Goal: Task Accomplishment & Management: Use online tool/utility

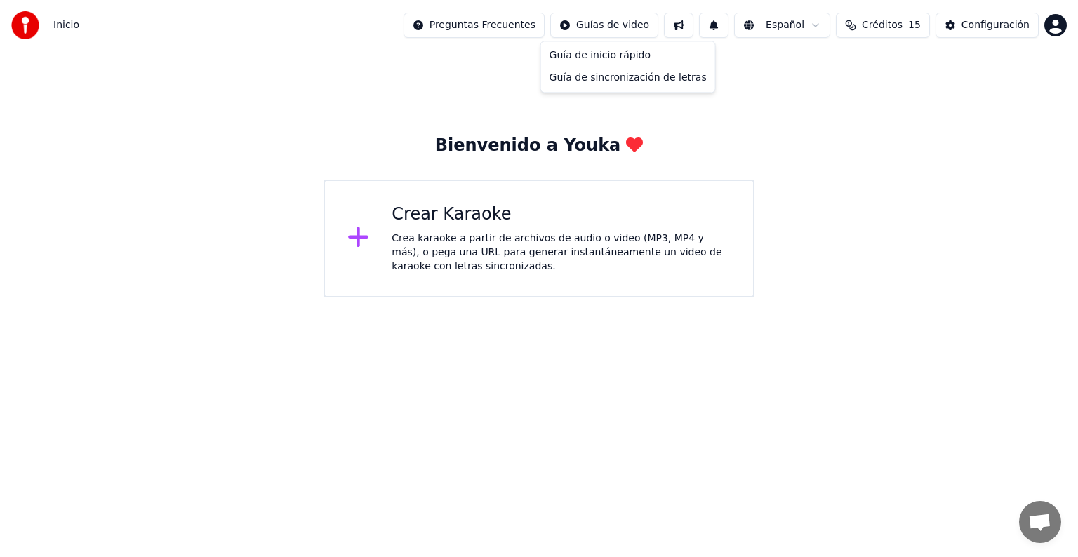
click at [627, 31] on html "Inicio Preguntas Frecuentes Guías de video Español Créditos 15 Configuración Bi…" at bounding box center [539, 149] width 1078 height 298
click at [607, 53] on div "Guía de inicio rápido" at bounding box center [628, 55] width 168 height 22
click at [432, 216] on div "Crear Karaoke" at bounding box center [561, 215] width 339 height 22
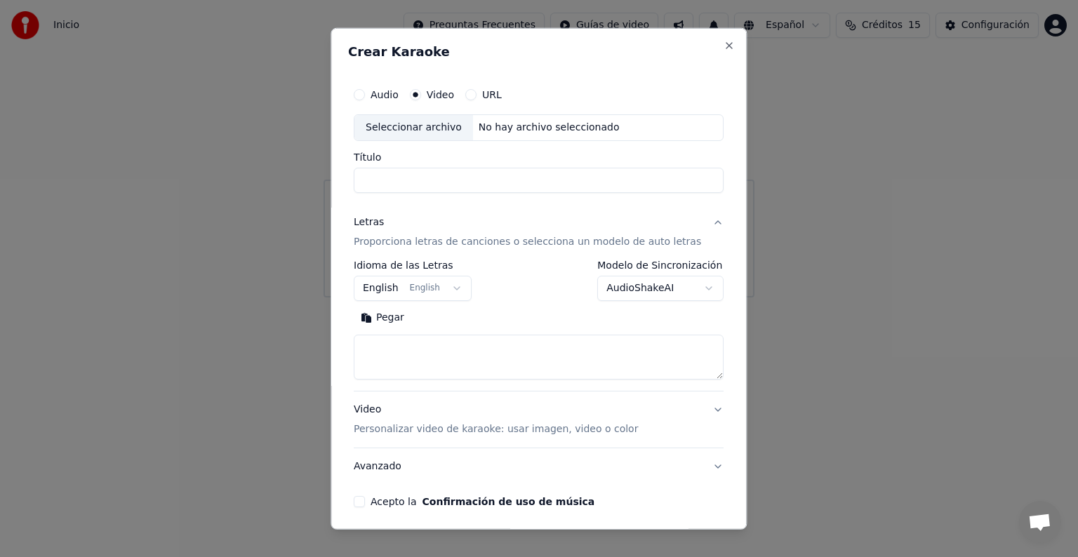
click at [365, 98] on button "Audio" at bounding box center [359, 94] width 11 height 11
click at [494, 124] on div "No hay archivo seleccionado" at bounding box center [549, 128] width 152 height 14
type input "**********"
click at [447, 93] on label "Video" at bounding box center [440, 95] width 27 height 10
click at [421, 93] on button "Video" at bounding box center [415, 94] width 11 height 11
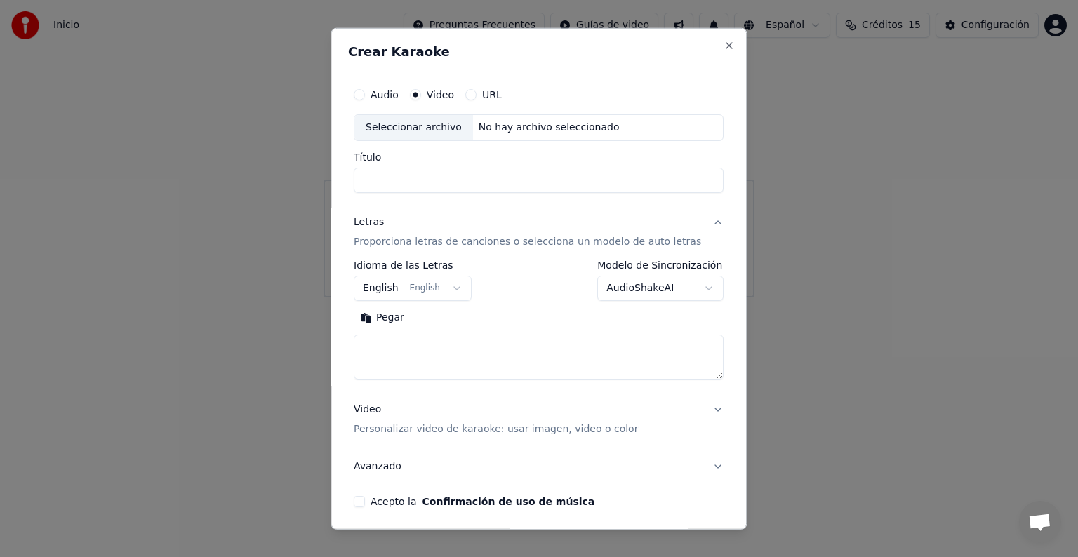
scroll to position [53, 0]
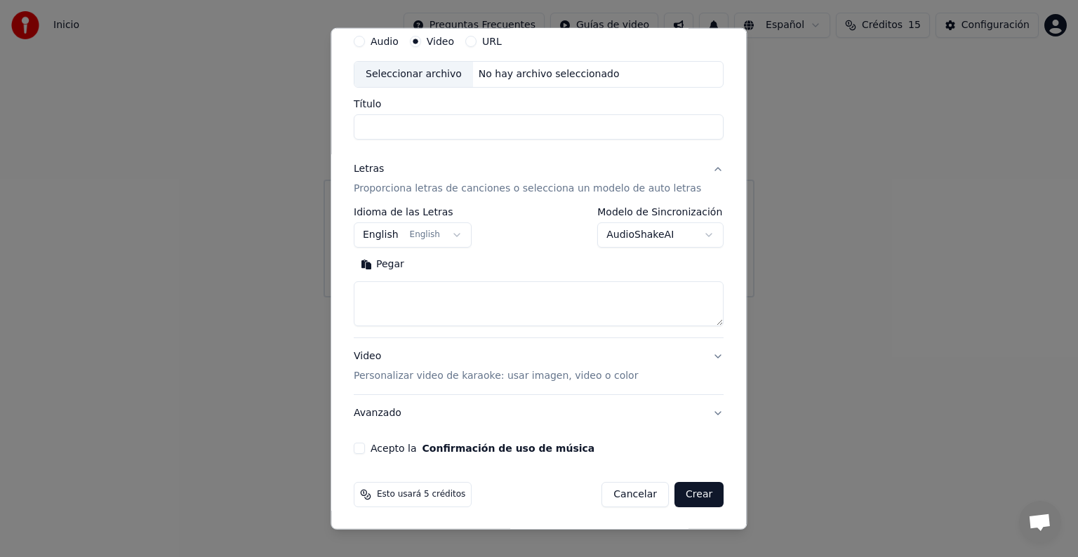
click at [699, 505] on button "Crear" at bounding box center [699, 494] width 49 height 25
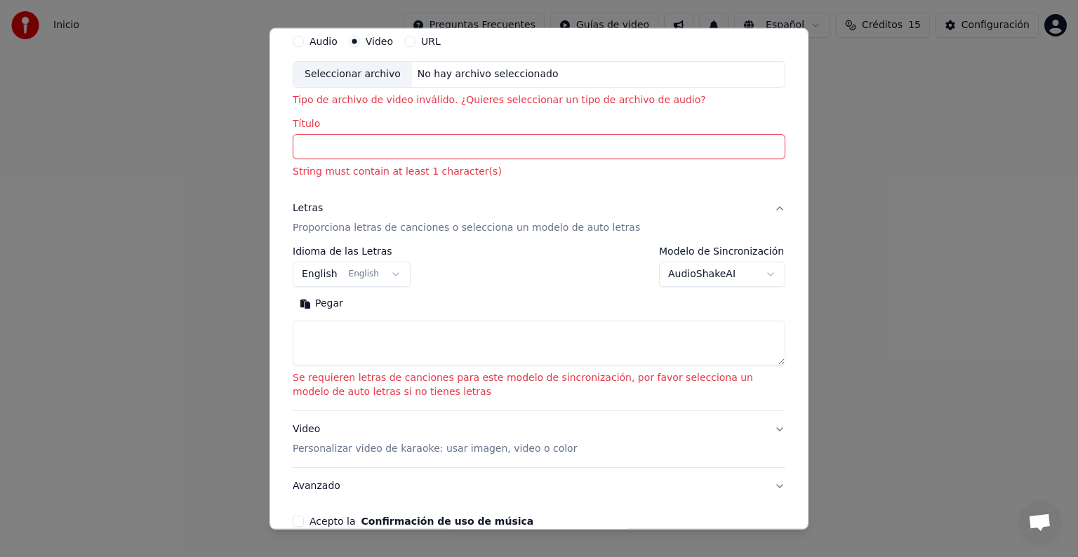
scroll to position [0, 0]
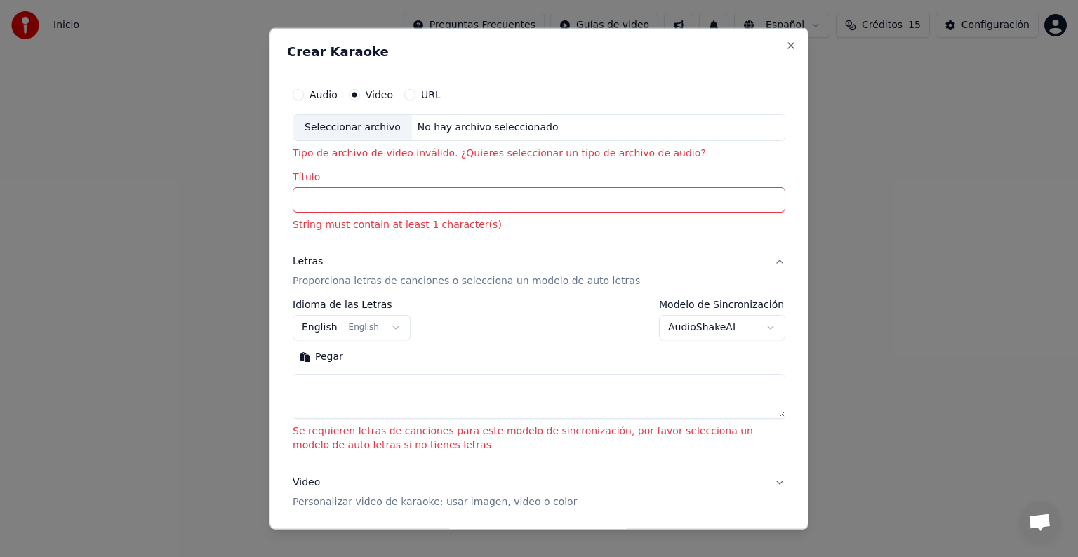
click at [424, 95] on label "URL" at bounding box center [431, 95] width 20 height 10
click at [416, 95] on button "URL" at bounding box center [409, 94] width 11 height 11
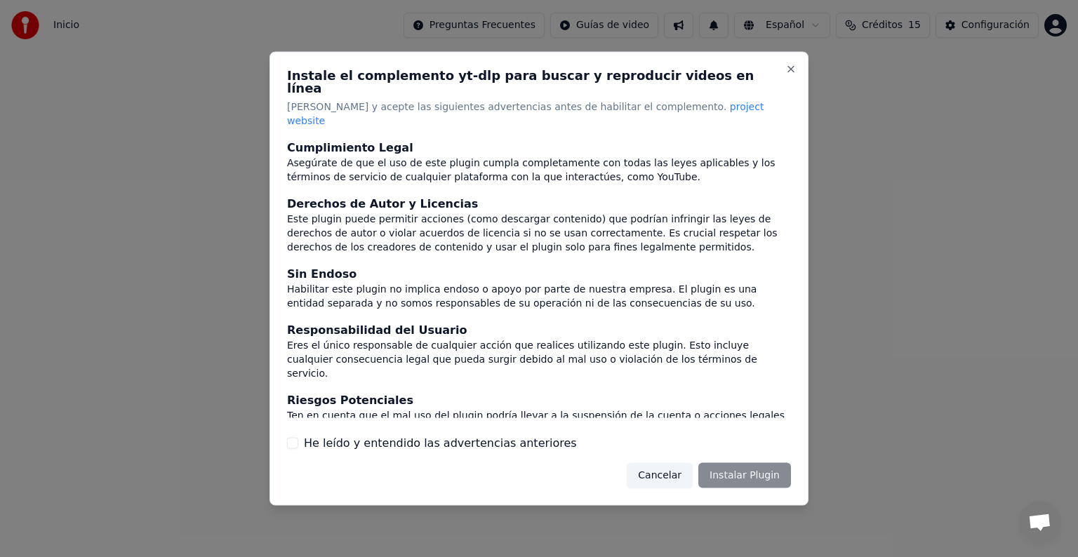
scroll to position [61, 0]
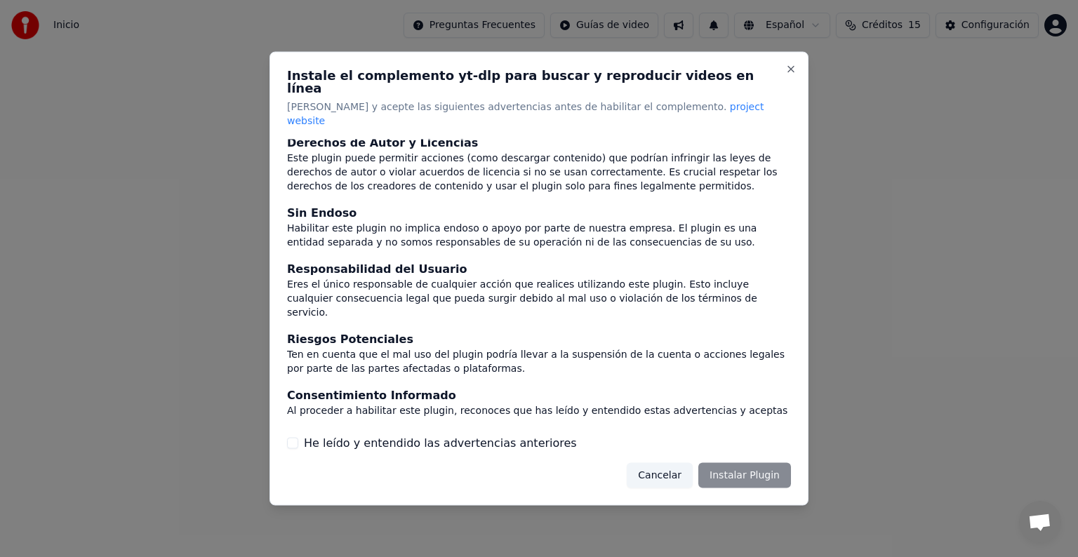
click at [733, 463] on div "Cancelar Instalar Plugin" at bounding box center [709, 475] width 164 height 25
click at [774, 470] on div "Cancelar Instalar Plugin" at bounding box center [709, 475] width 164 height 25
click at [772, 474] on div "Cancelar Instalar Plugin" at bounding box center [709, 475] width 164 height 25
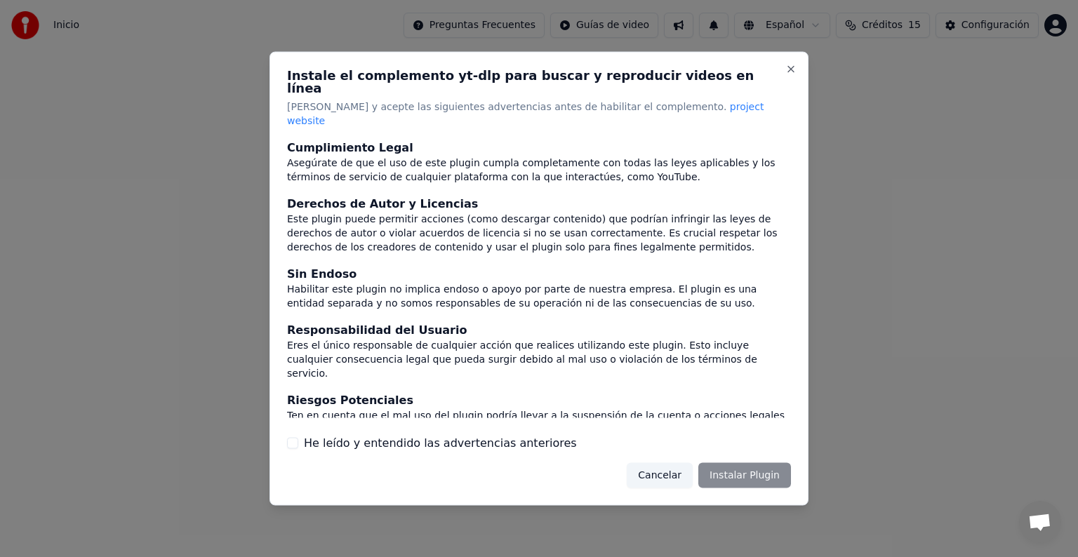
drag, startPoint x: 286, startPoint y: 444, endPoint x: 284, endPoint y: 423, distance: 20.6
click at [284, 437] on div "Instale el complemento yt-dlp para buscar y reproducir videos en línea Lea y ac…" at bounding box center [539, 279] width 539 height 454
click at [301, 435] on div "He leído y entendido las advertencias anteriores" at bounding box center [539, 443] width 504 height 17
click at [290, 437] on button "He leído y entendido las advertencias anteriores" at bounding box center [292, 442] width 11 height 11
click at [732, 463] on button "Instalar Plugin" at bounding box center [745, 475] width 93 height 25
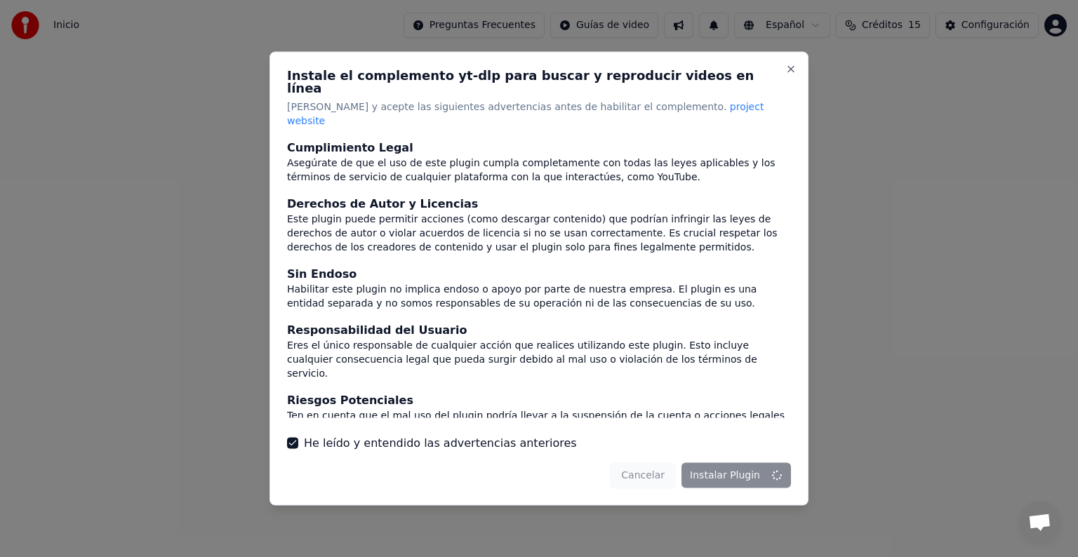
click at [758, 463] on div "Cancelar Instalar Plugin" at bounding box center [700, 475] width 181 height 25
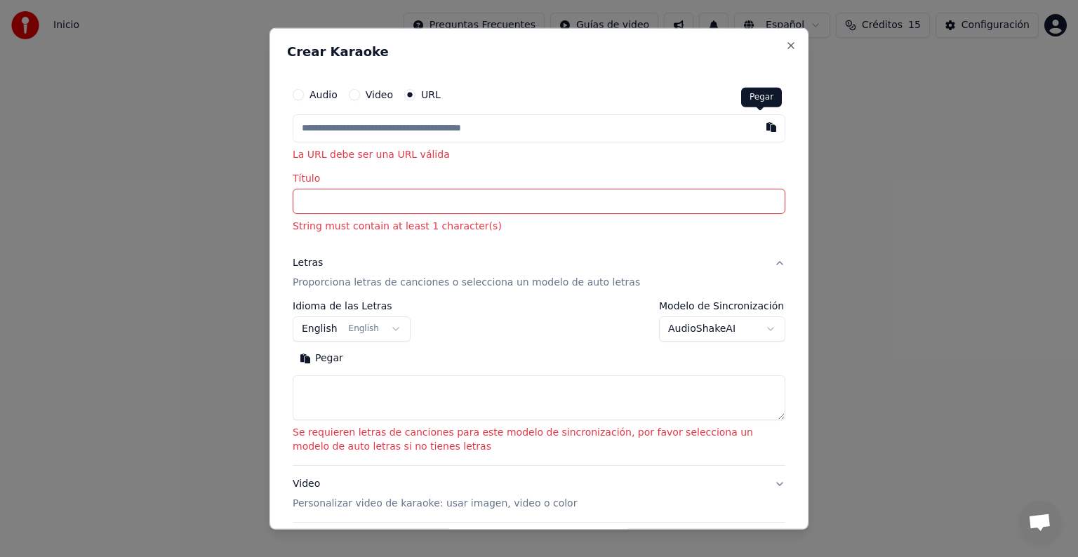
click at [758, 128] on button "button" at bounding box center [772, 126] width 28 height 25
click at [758, 123] on button "button" at bounding box center [772, 126] width 28 height 25
click at [765, 125] on button "button" at bounding box center [772, 126] width 28 height 25
click at [395, 163] on div "Audio Video URL La URL debe ser una URL válida Título String must contain at le…" at bounding box center [539, 157] width 493 height 153
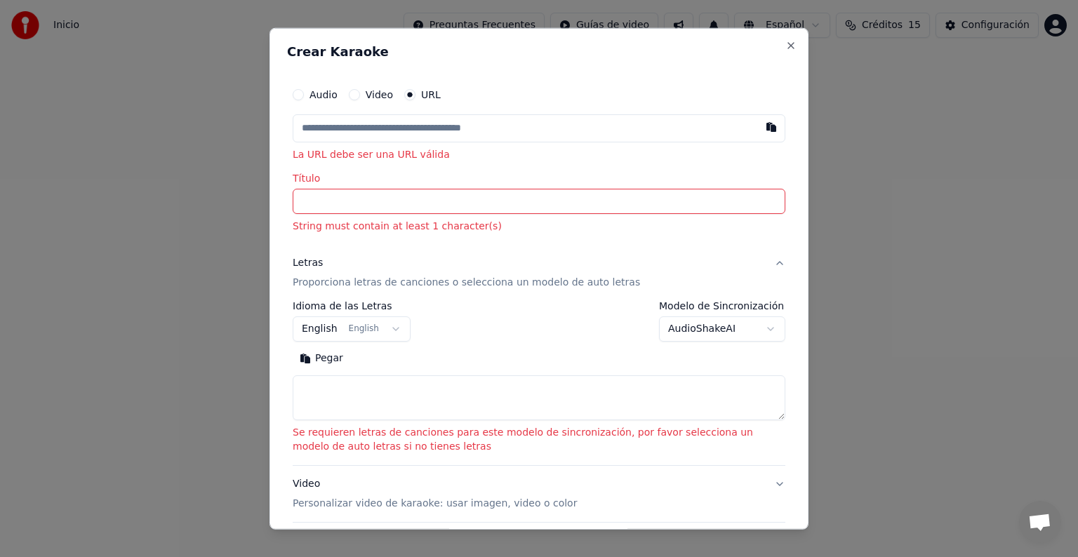
click at [416, 94] on div "URL" at bounding box center [422, 94] width 37 height 11
click at [374, 90] on label "Video" at bounding box center [379, 95] width 27 height 10
click at [360, 89] on button "Video" at bounding box center [354, 94] width 11 height 11
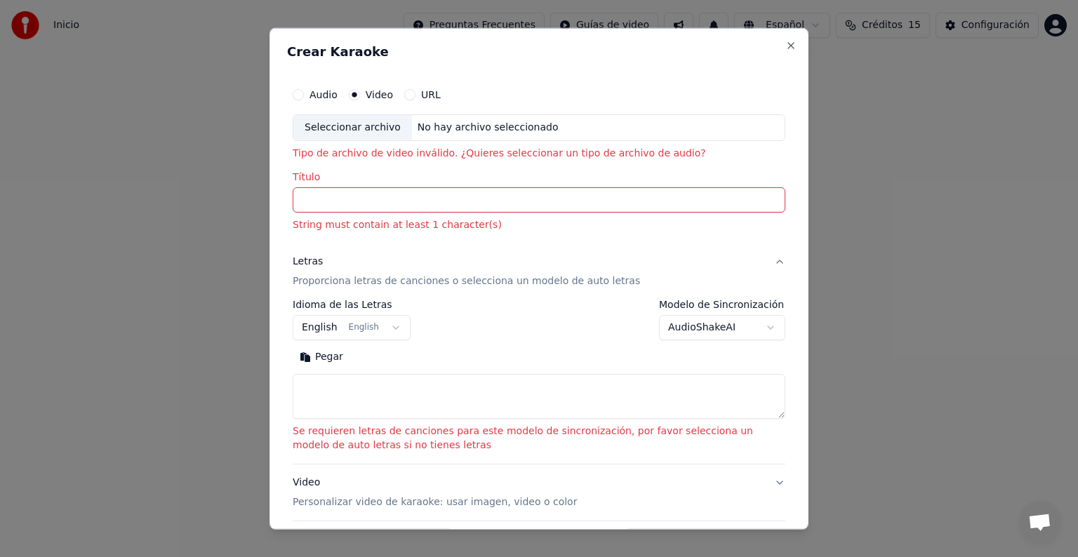
click at [497, 122] on div "No hay archivo seleccionado" at bounding box center [488, 128] width 152 height 14
click at [797, 32] on div "**********" at bounding box center [539, 279] width 539 height 502
select select
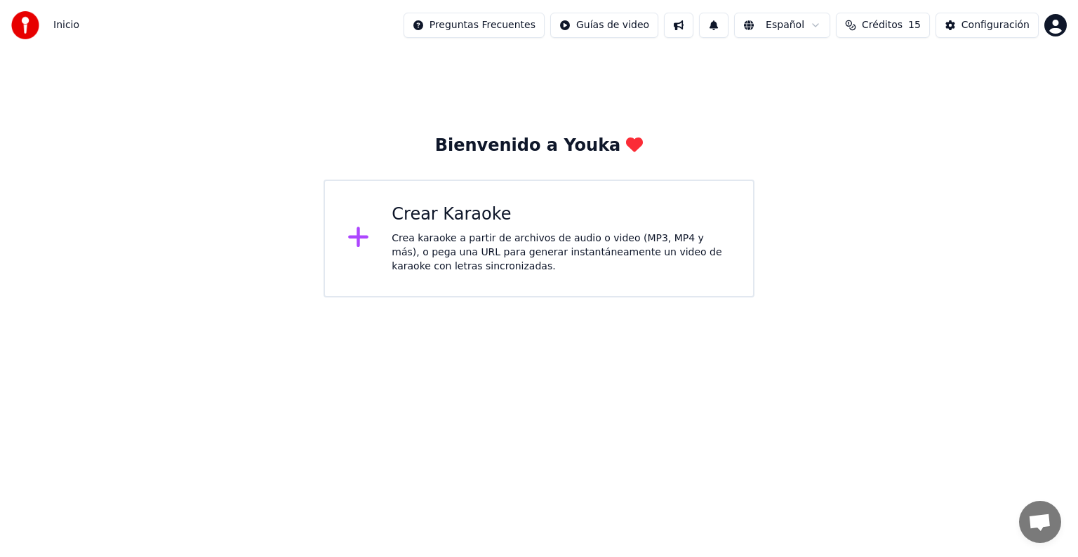
click at [472, 216] on div "Crear Karaoke" at bounding box center [561, 215] width 339 height 22
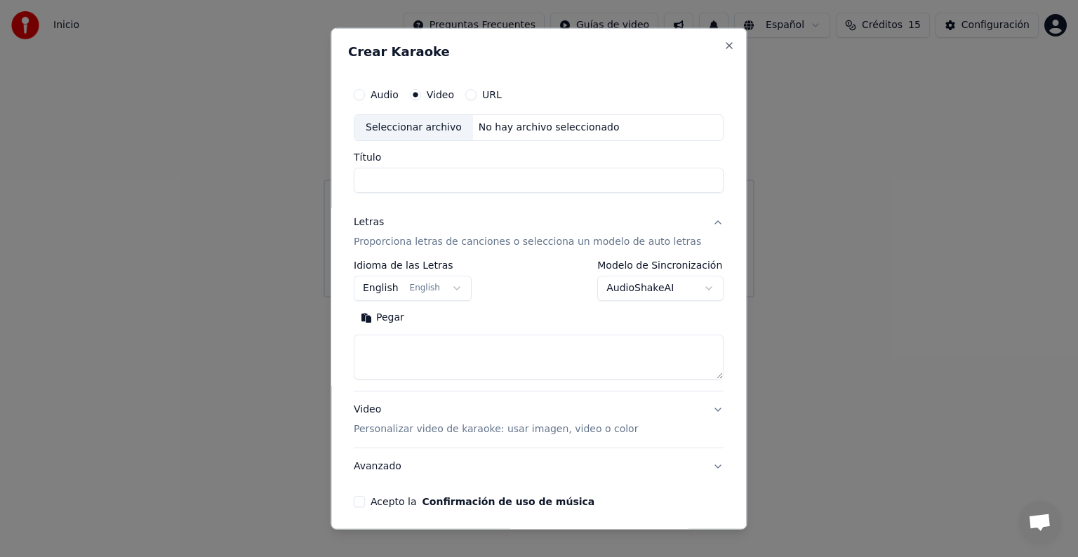
click at [534, 127] on div "No hay archivo seleccionado" at bounding box center [549, 128] width 152 height 14
click at [418, 129] on div "Seleccionar archivo" at bounding box center [414, 127] width 119 height 25
click at [362, 95] on button "Audio" at bounding box center [359, 94] width 11 height 11
click at [505, 131] on div "No hay archivo seleccionado" at bounding box center [549, 128] width 152 height 14
type input "**********"
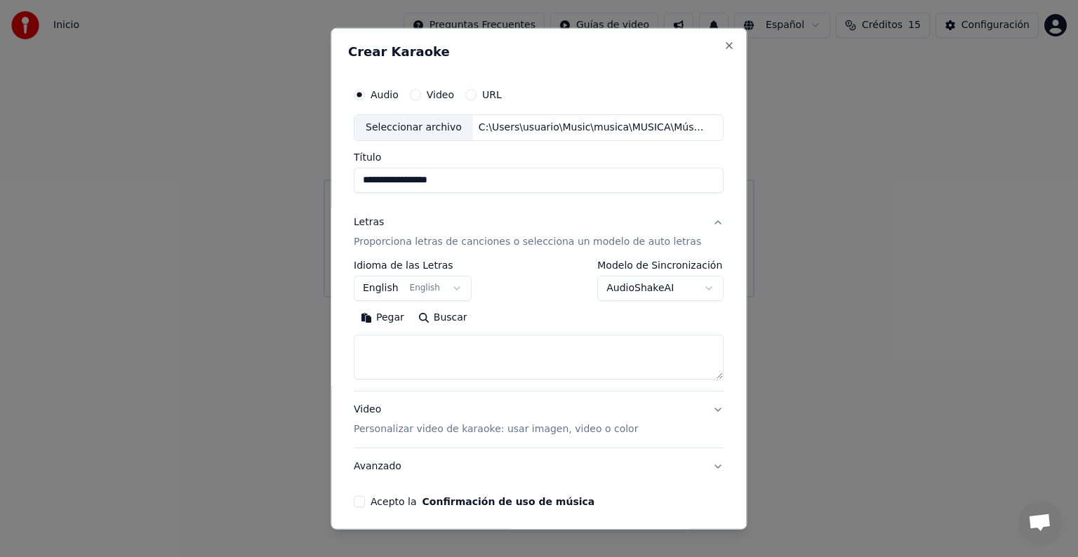
click at [446, 95] on label "Video" at bounding box center [440, 95] width 27 height 10
click at [421, 95] on button "Video" at bounding box center [415, 94] width 11 height 11
click at [503, 128] on div "No hay archivo seleccionado" at bounding box center [549, 128] width 152 height 14
click at [705, 407] on button "Video Personalizar video de karaoke: usar imagen, video o color" at bounding box center [539, 420] width 370 height 56
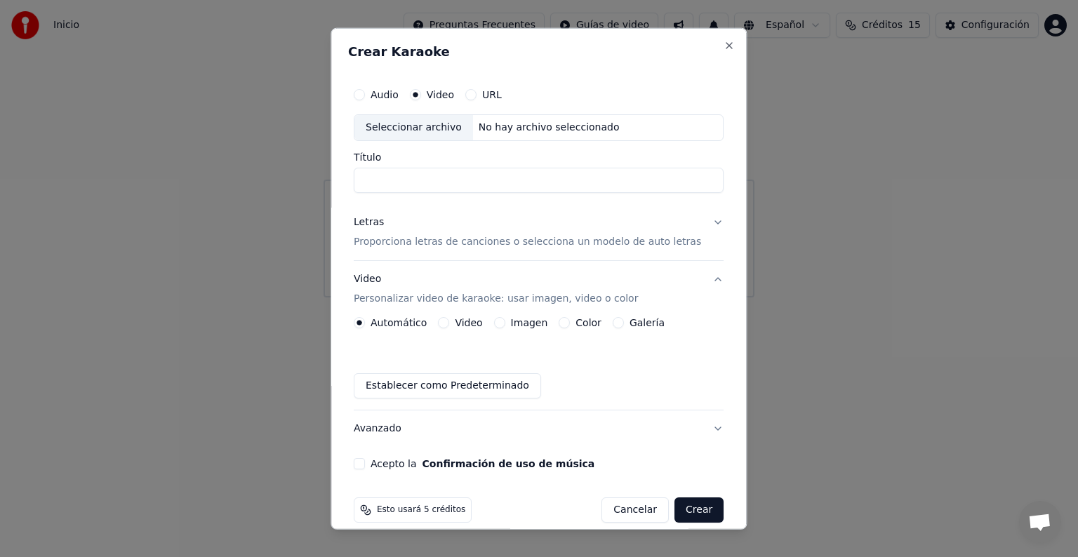
click at [675, 364] on div "Automático Video Imagen Color Galería Establecer como Predeterminado" at bounding box center [539, 357] width 370 height 81
click at [703, 279] on button "Video Personalizar video de karaoke: usar imagen, video o color" at bounding box center [539, 289] width 370 height 56
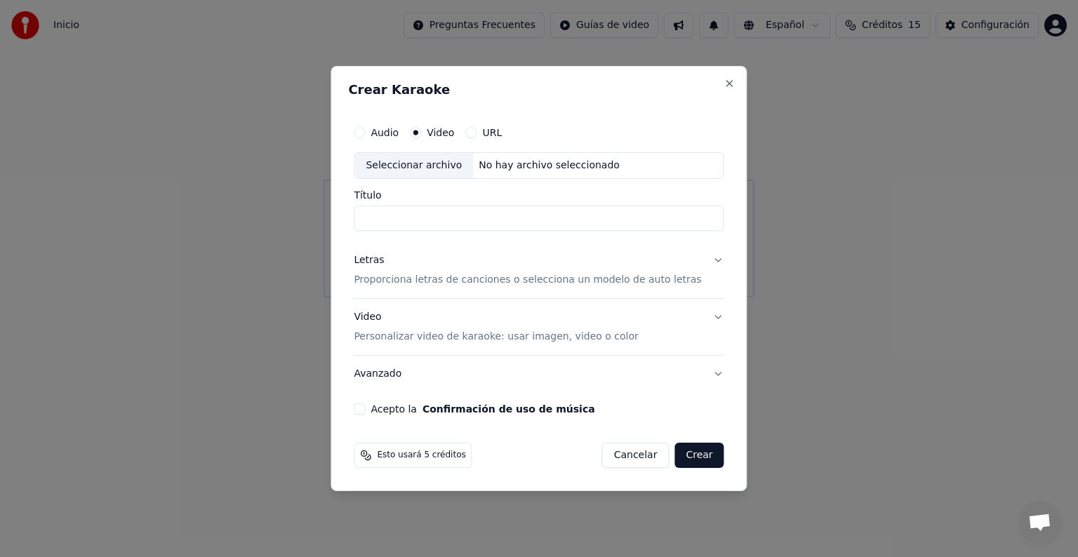
click at [495, 132] on label "URL" at bounding box center [492, 133] width 20 height 10
click at [477, 132] on button "URL" at bounding box center [470, 132] width 11 height 11
click at [699, 164] on button "button" at bounding box center [710, 164] width 28 height 25
click at [531, 164] on input "text" at bounding box center [539, 166] width 370 height 28
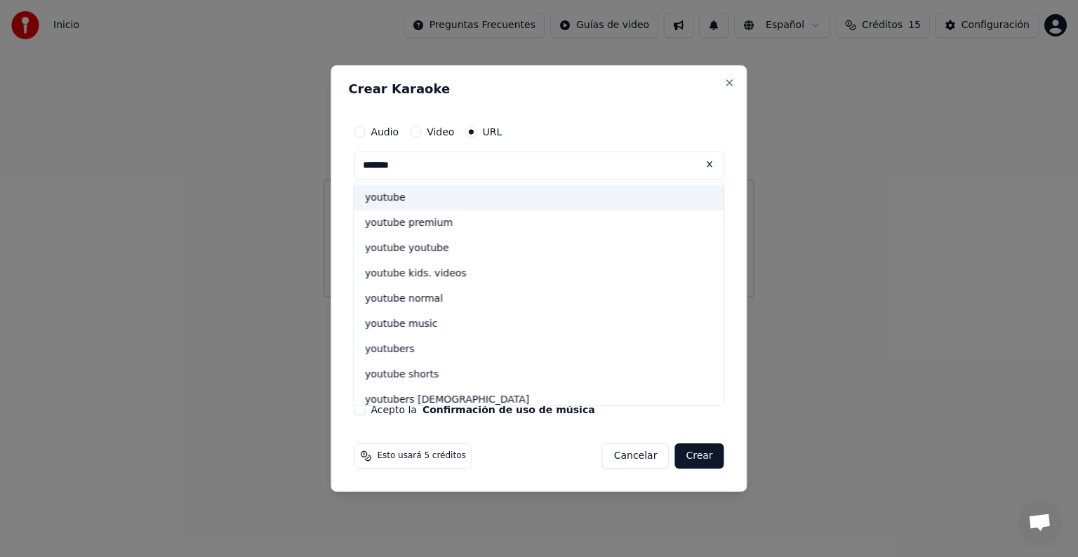
type input "*******"
click at [407, 202] on div "youtube" at bounding box center [539, 197] width 370 height 25
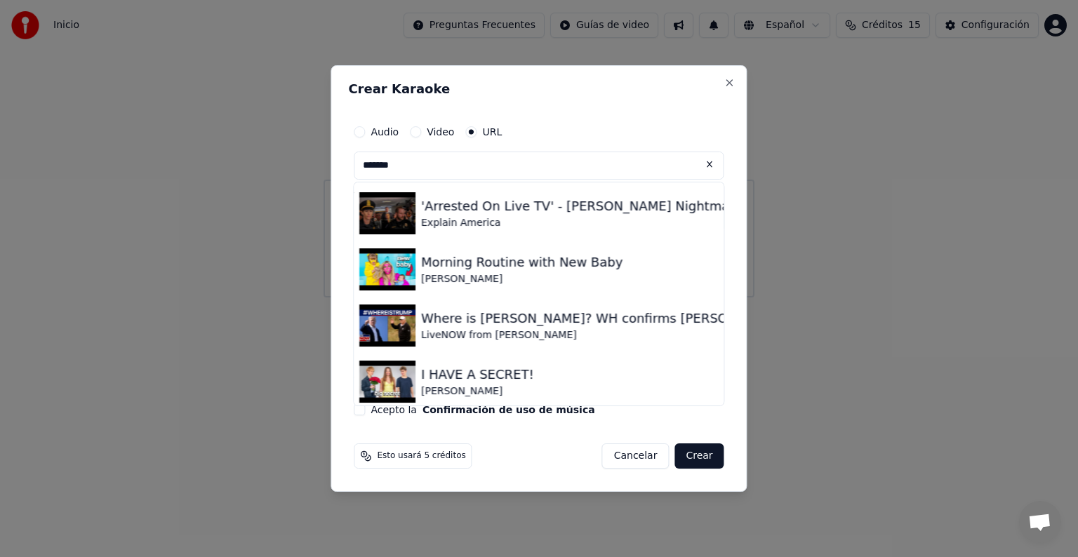
click at [690, 454] on button "Crear" at bounding box center [699, 456] width 49 height 25
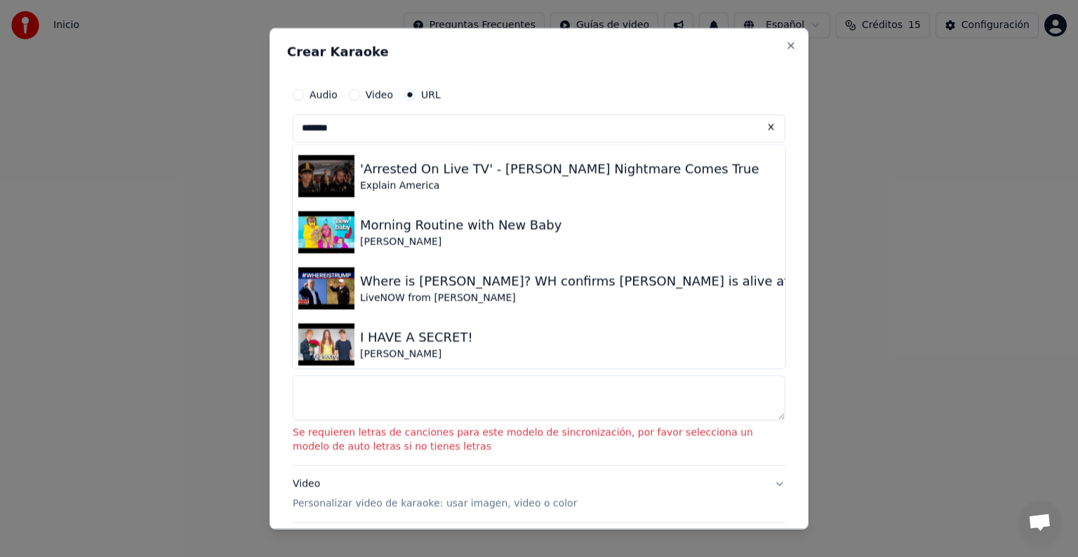
click at [759, 123] on button at bounding box center [772, 126] width 28 height 25
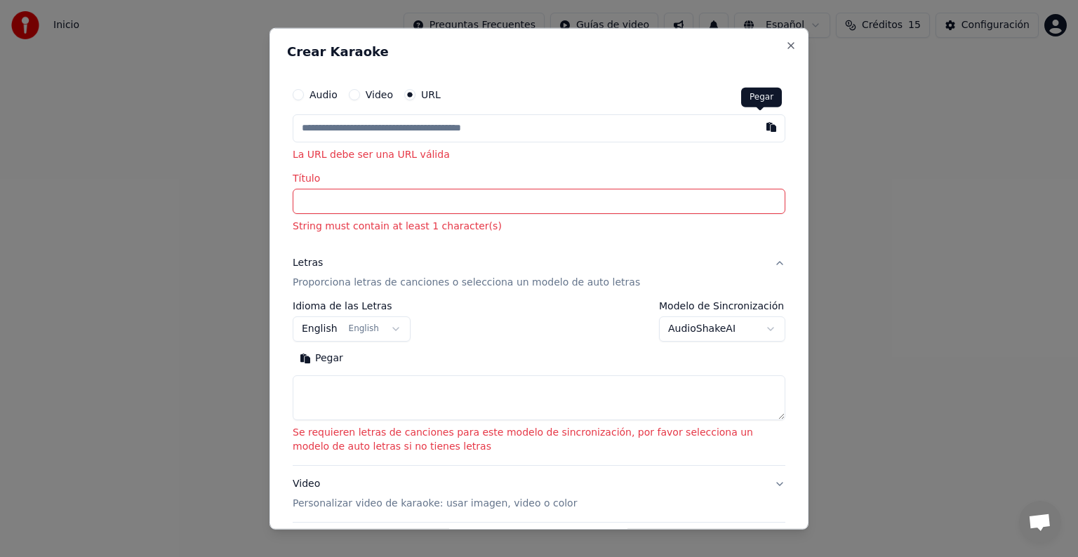
click at [758, 129] on button "button" at bounding box center [772, 126] width 28 height 25
type input "**********"
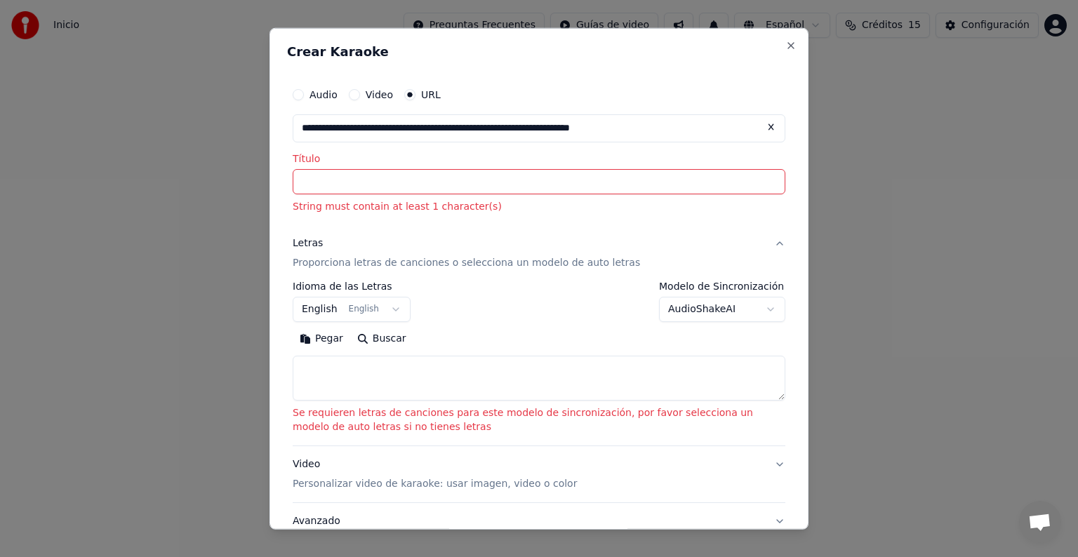
type input "**********"
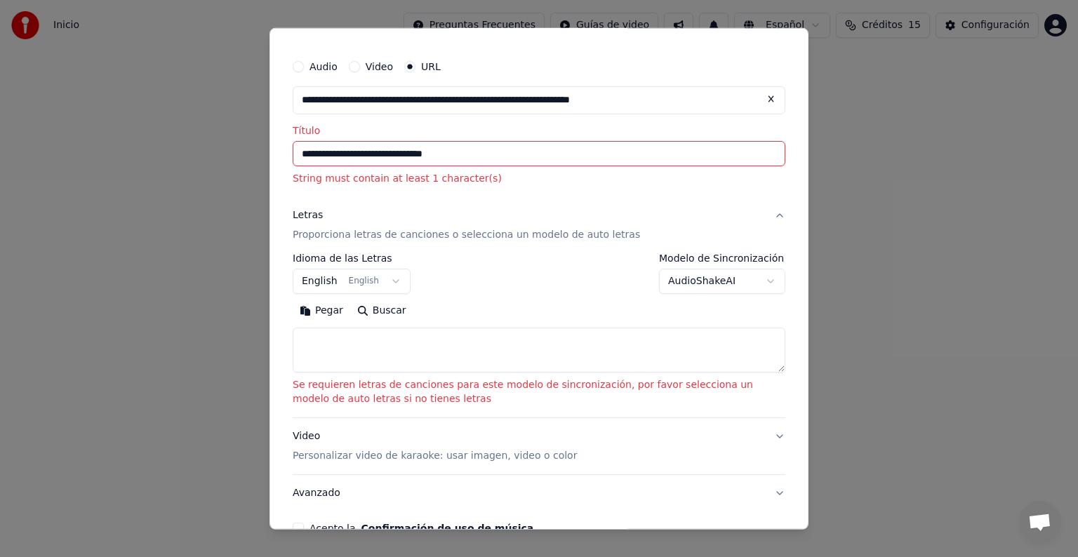
scroll to position [128, 0]
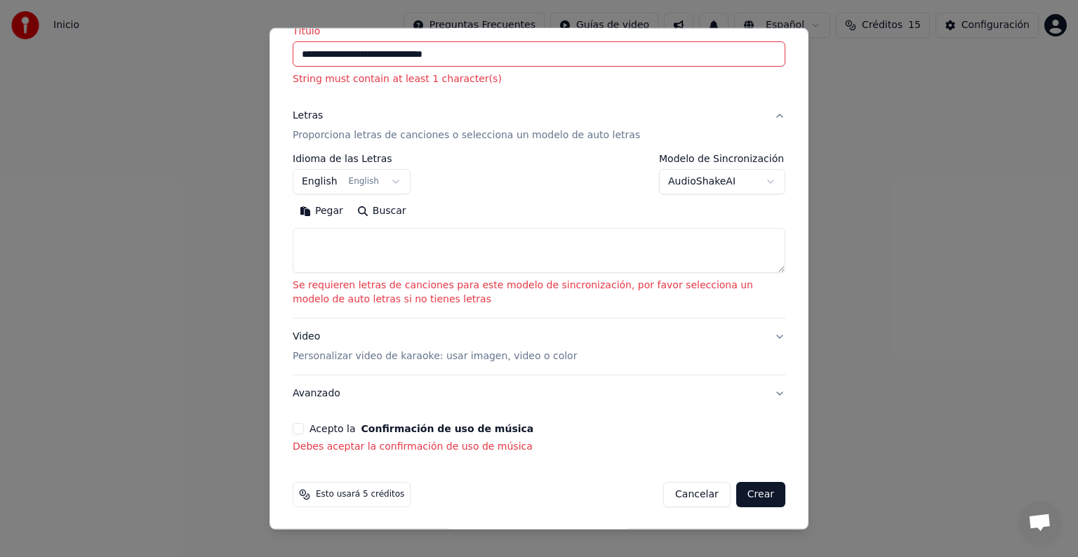
click at [751, 491] on button "Crear" at bounding box center [760, 494] width 49 height 25
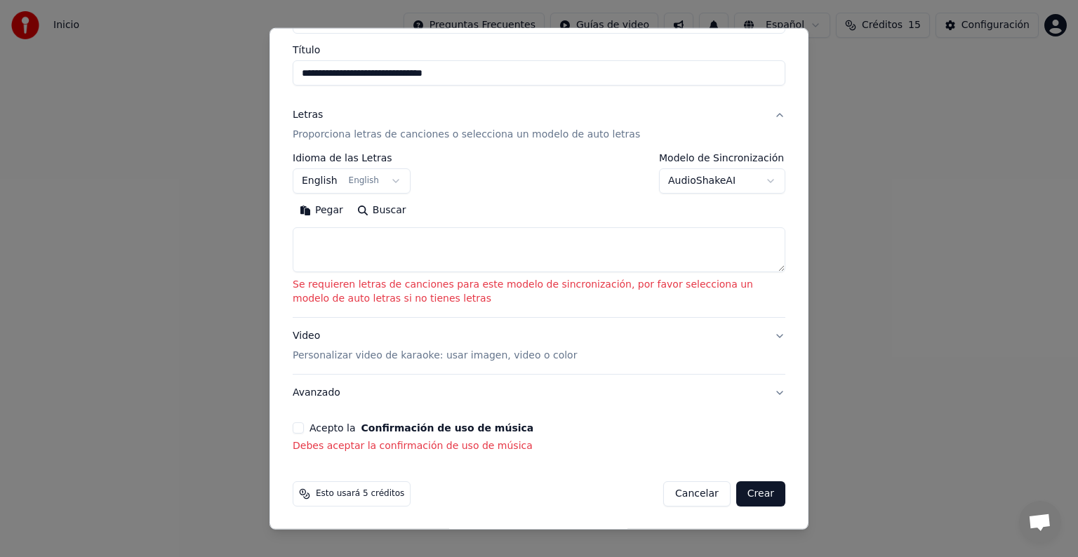
scroll to position [108, 0]
click at [750, 491] on button "Crear" at bounding box center [760, 494] width 49 height 25
click at [758, 182] on body "**********" at bounding box center [539, 149] width 1078 height 298
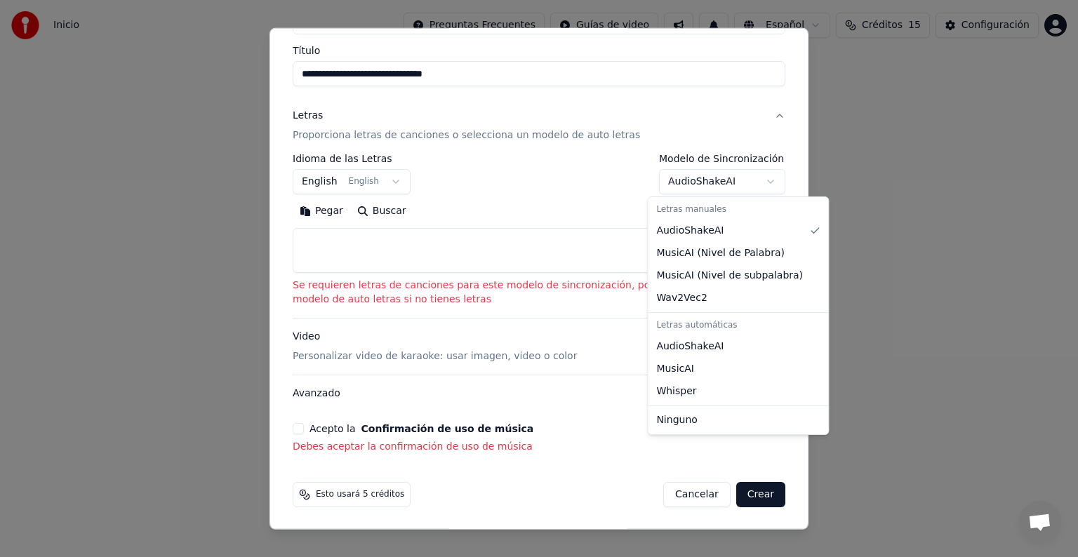
select select "**********"
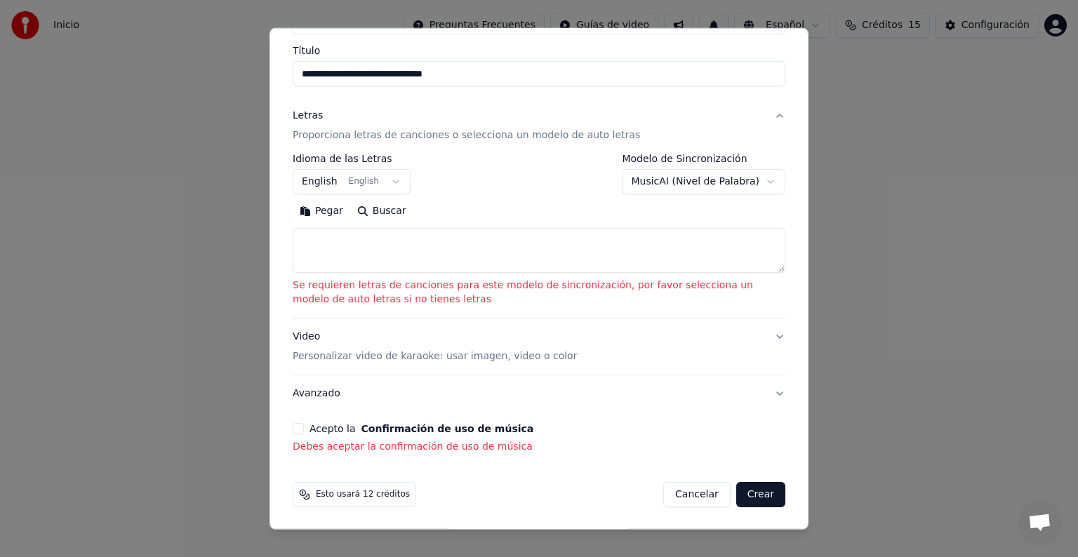
click at [755, 494] on button "Crear" at bounding box center [760, 494] width 49 height 25
click at [388, 183] on button "English English" at bounding box center [352, 181] width 118 height 25
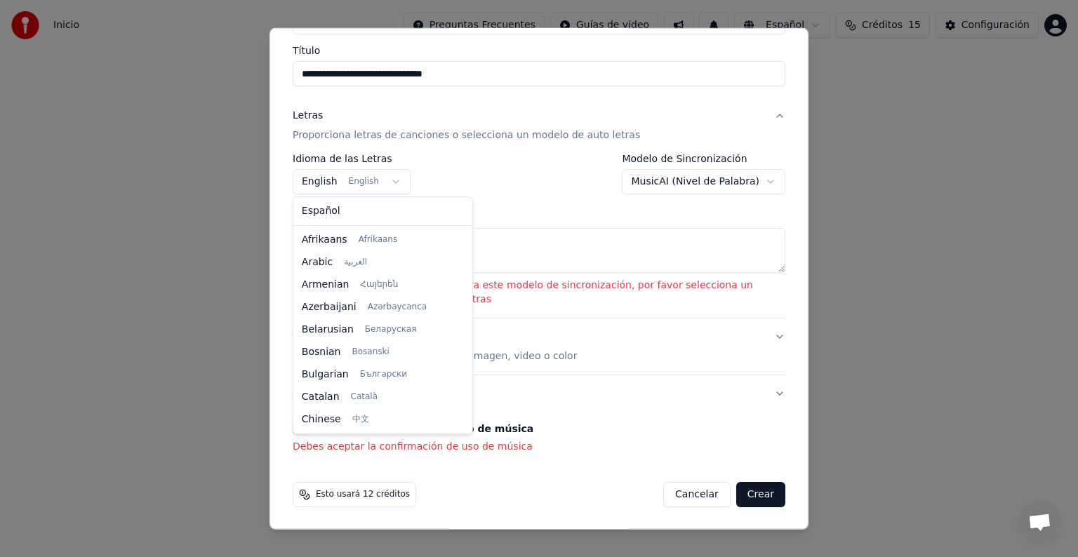
scroll to position [112, 0]
select select "**"
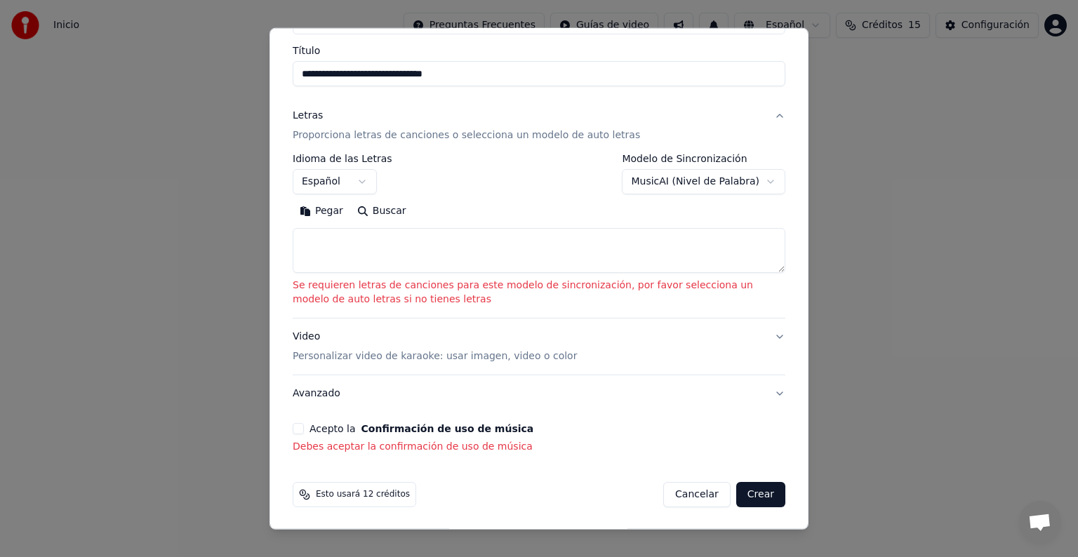
click at [372, 206] on button "Buscar" at bounding box center [381, 211] width 63 height 22
click at [508, 134] on p "Proporciona letras de canciones o selecciona un modelo de auto letras" at bounding box center [467, 135] width 348 height 14
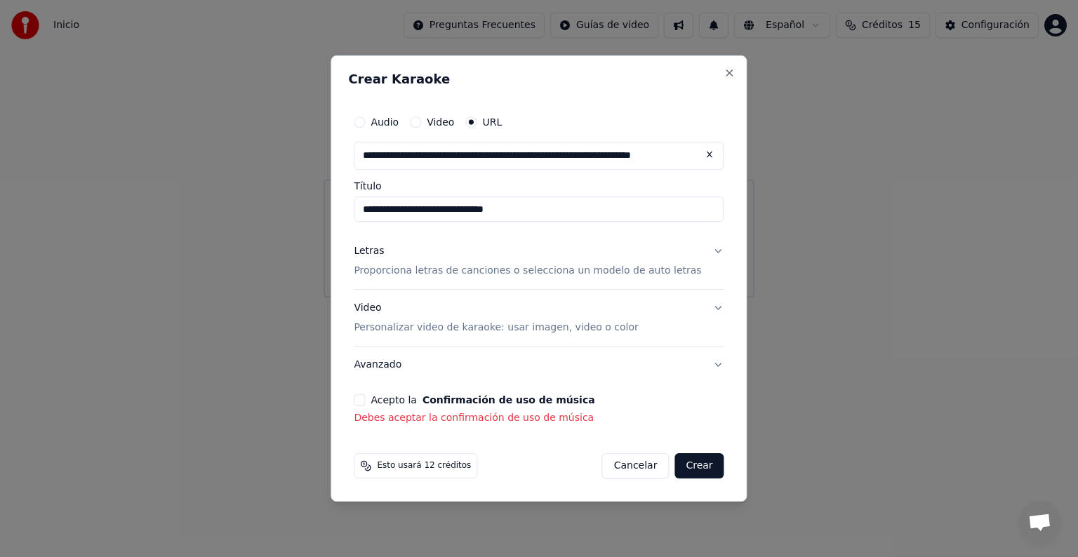
click at [696, 462] on button "Crear" at bounding box center [699, 466] width 49 height 25
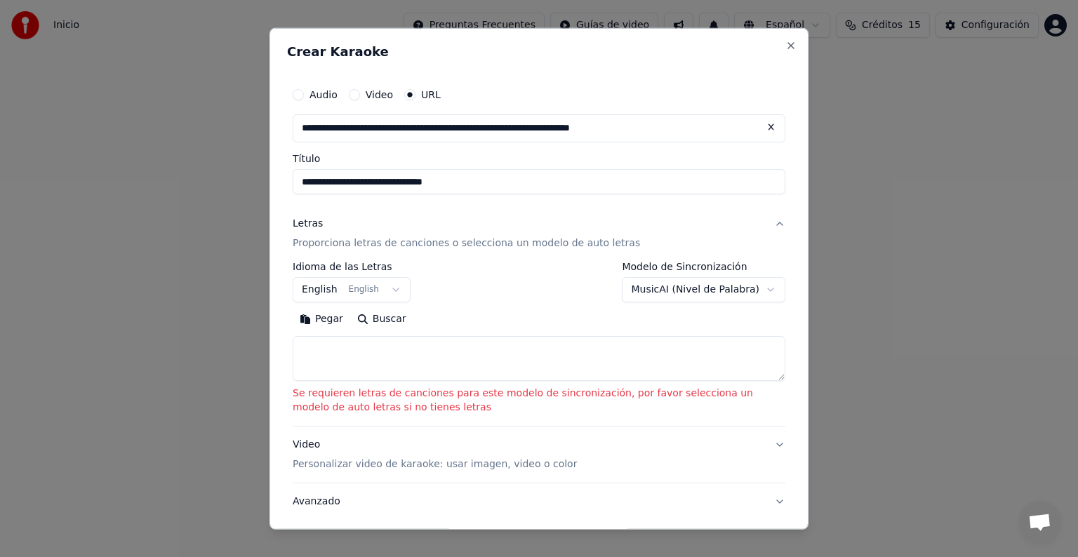
click at [538, 240] on p "Proporciona letras de canciones o selecciona un modelo de auto letras" at bounding box center [467, 244] width 348 height 14
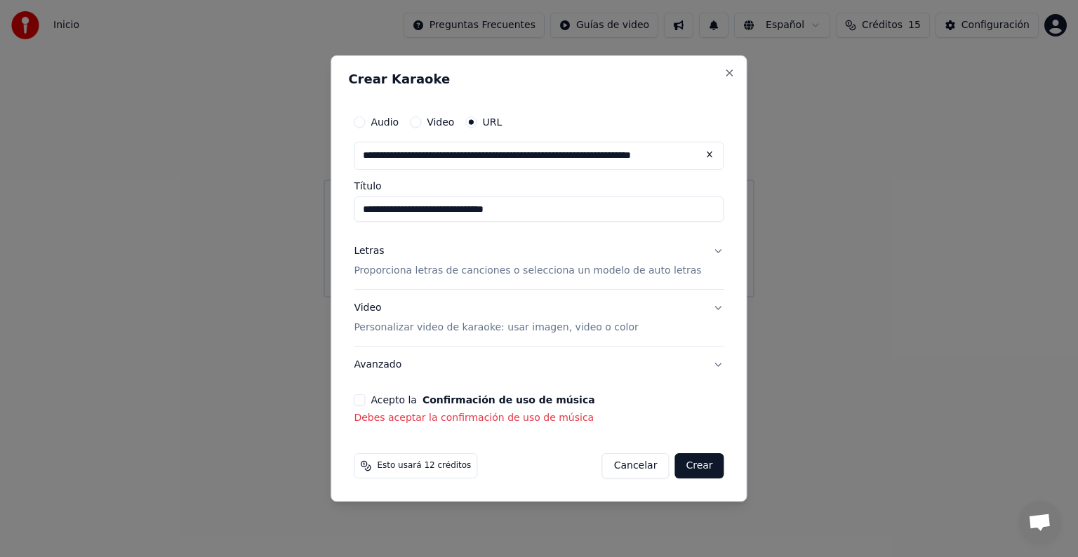
click at [473, 420] on p "Debes aceptar la confirmación de uso de música" at bounding box center [539, 418] width 370 height 14
click at [365, 398] on button "Acepto la Confirmación de uso de música" at bounding box center [359, 400] width 11 height 11
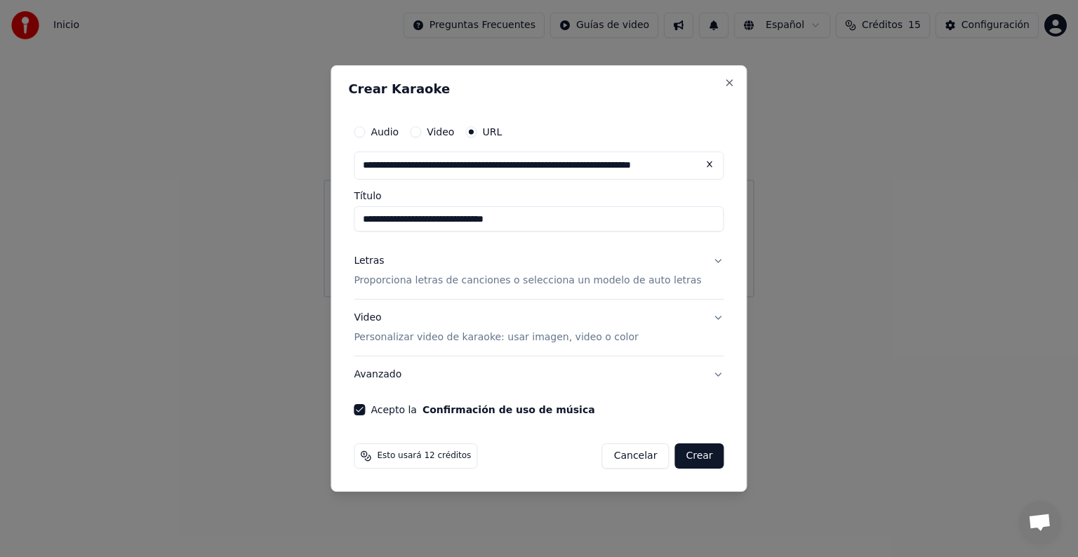
click at [691, 457] on button "Crear" at bounding box center [699, 456] width 49 height 25
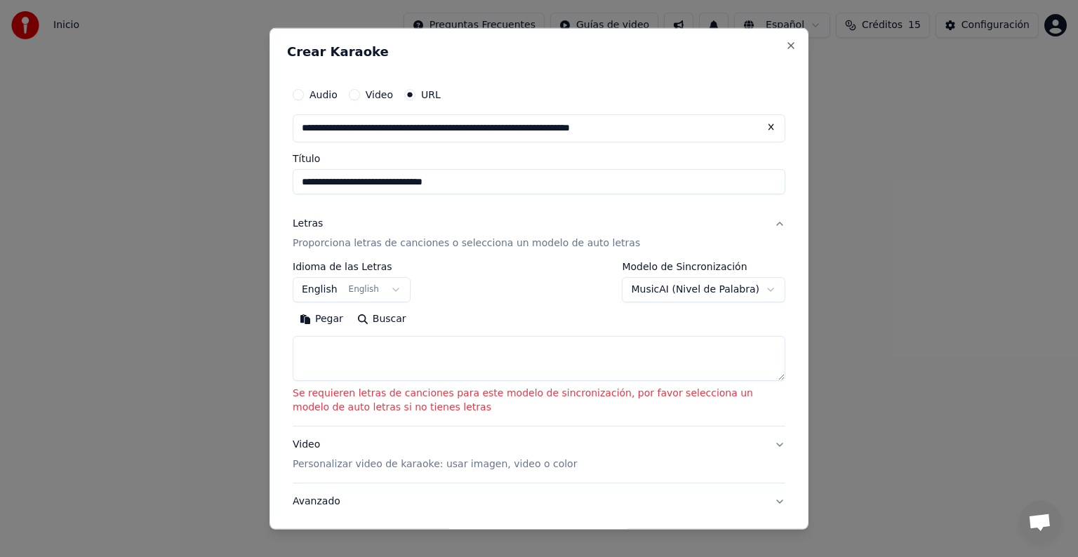
drag, startPoint x: 644, startPoint y: 268, endPoint x: 581, endPoint y: 242, distance: 68.3
click at [581, 242] on div "**********" at bounding box center [539, 316] width 493 height 221
click at [581, 242] on p "Proporciona letras de canciones o selecciona un modelo de auto letras" at bounding box center [467, 244] width 348 height 14
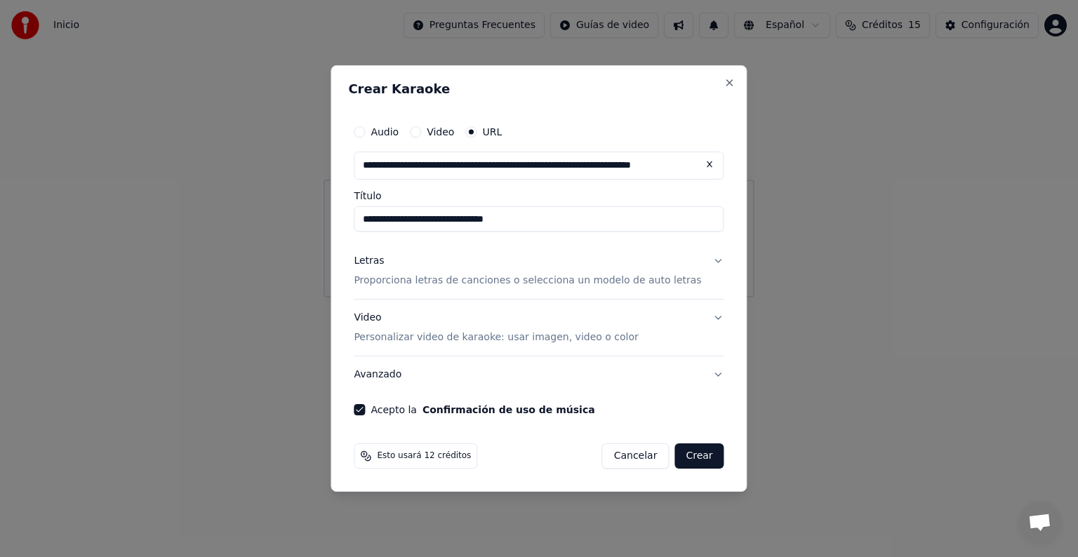
click at [691, 451] on button "Crear" at bounding box center [699, 456] width 49 height 25
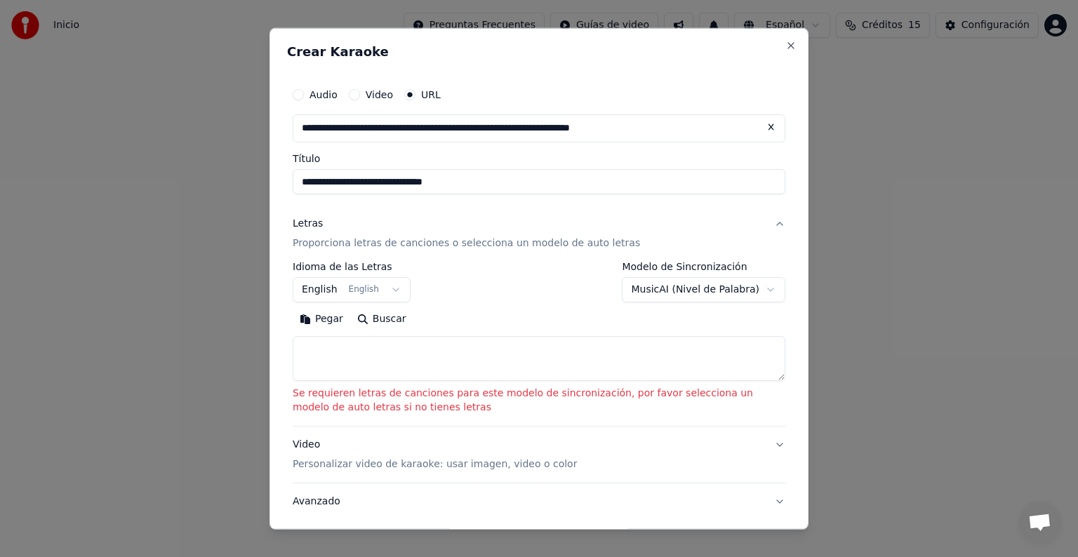
click at [758, 287] on body "**********" at bounding box center [539, 149] width 1078 height 298
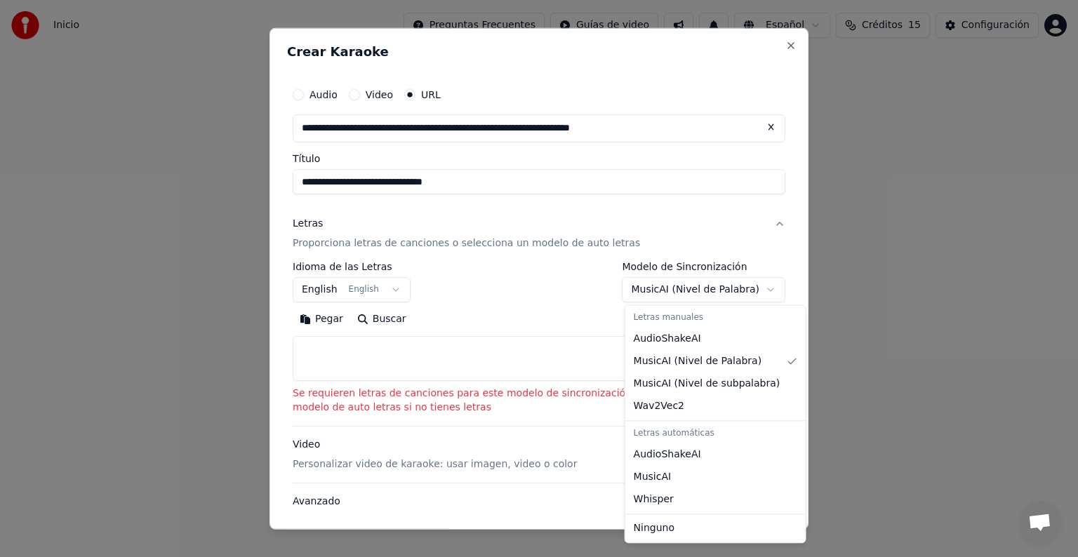
select select "**********"
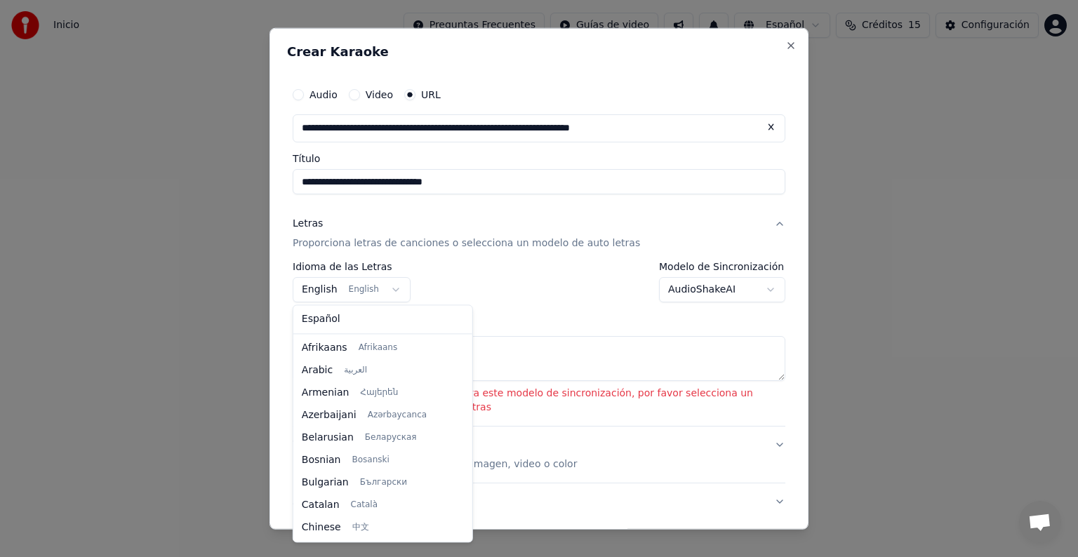
click at [385, 289] on body "**********" at bounding box center [539, 149] width 1078 height 298
select select "**"
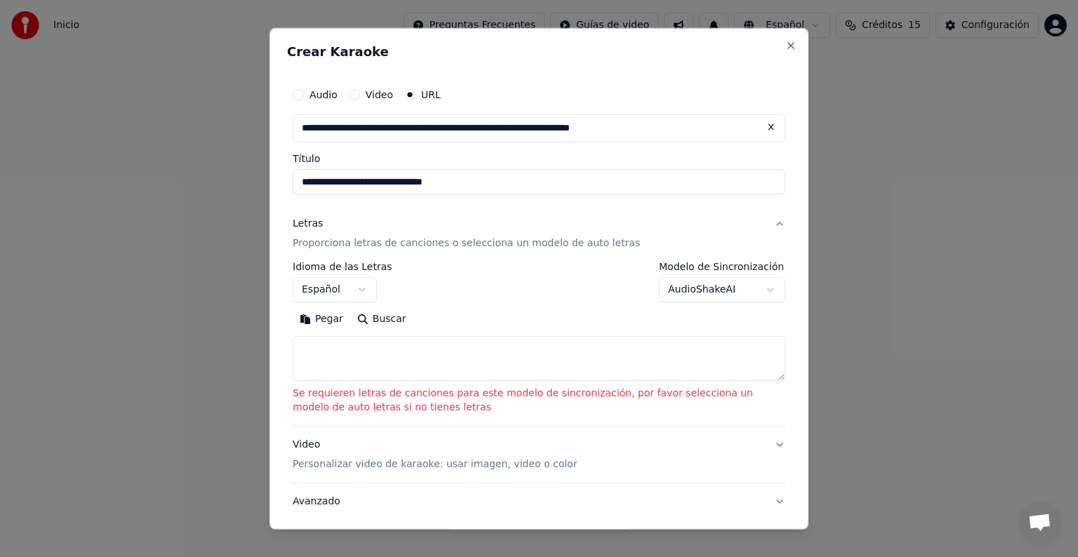
click at [494, 242] on p "Proporciona letras de canciones o selecciona un modelo de auto letras" at bounding box center [467, 244] width 348 height 14
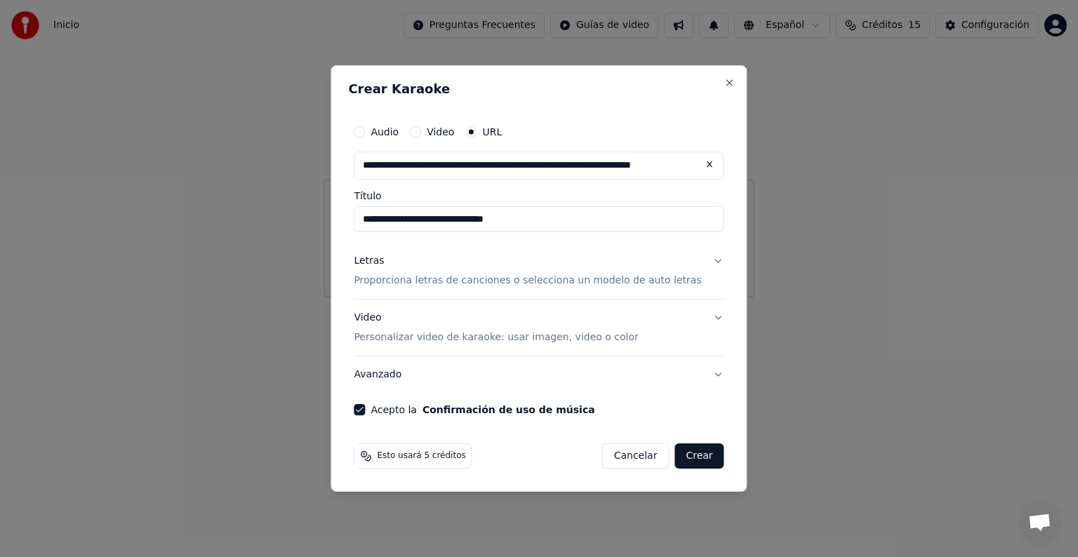
click at [610, 284] on p "Proporciona letras de canciones o selecciona un modelo de auto letras" at bounding box center [528, 281] width 348 height 14
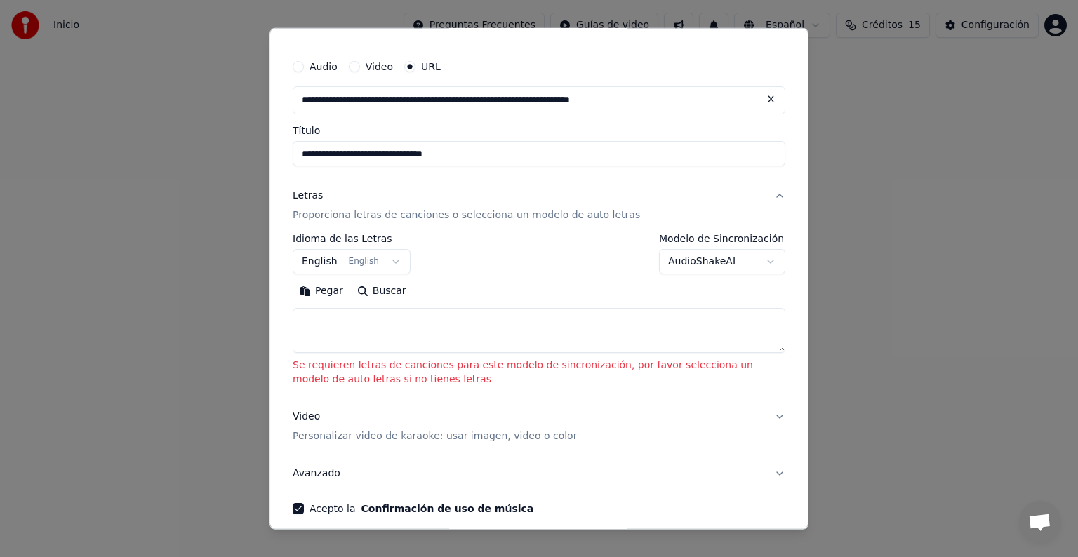
scroll to position [88, 0]
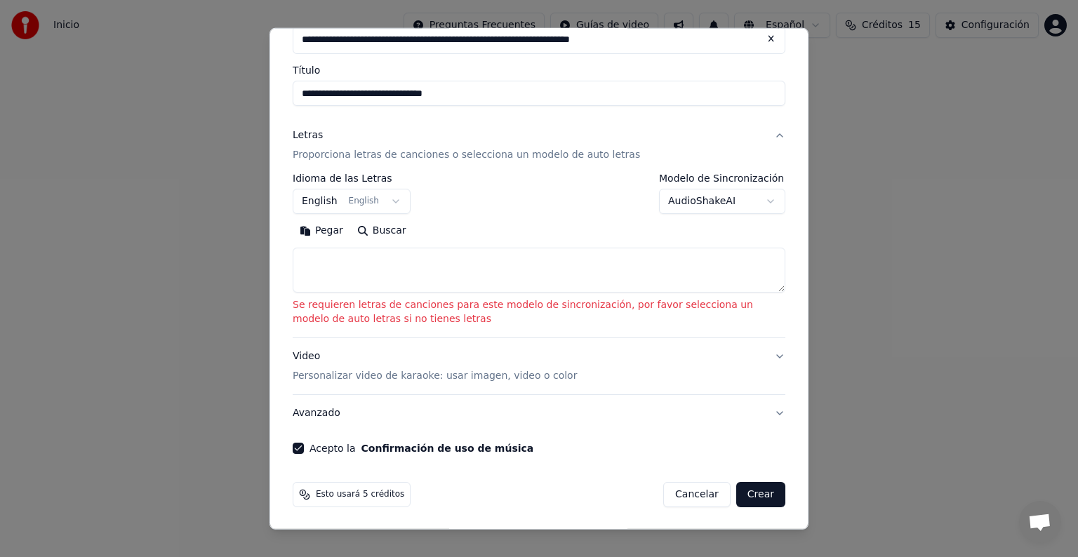
click at [746, 489] on button "Crear" at bounding box center [760, 494] width 49 height 25
select select
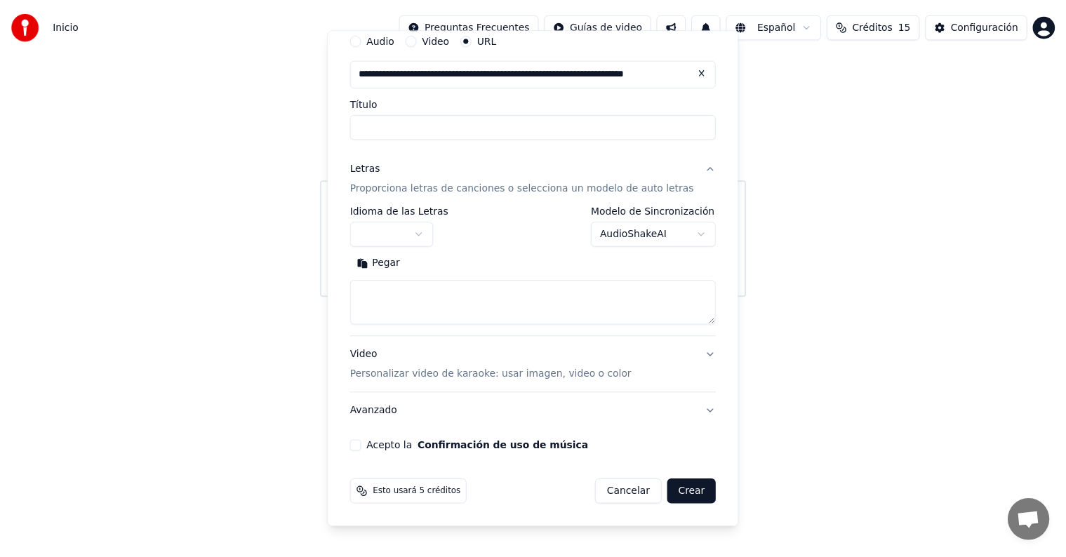
scroll to position [55, 0]
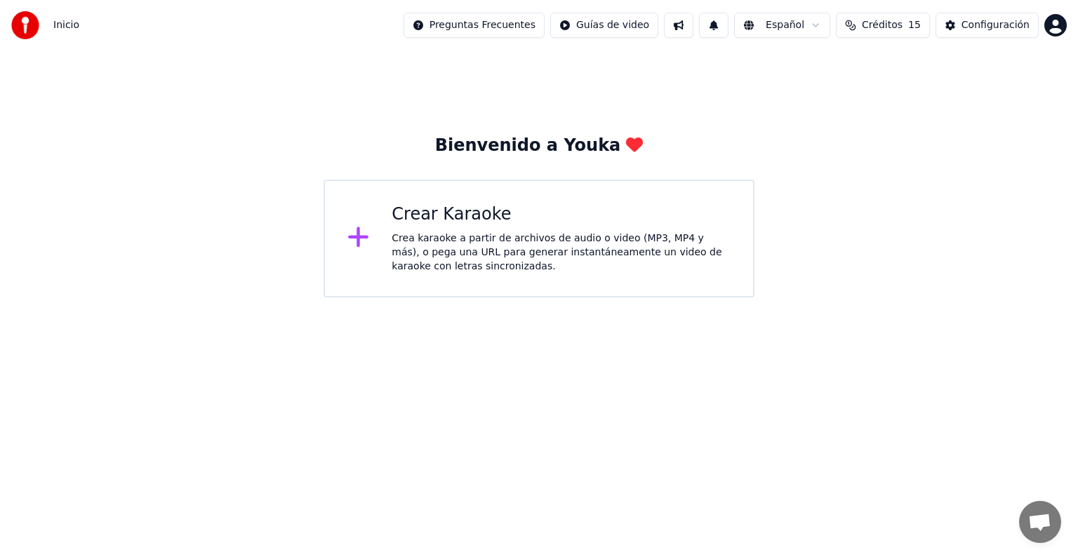
click at [617, 26] on html "Inicio Preguntas Frecuentes Guías de video Español Créditos 15 Configuración Bi…" at bounding box center [539, 149] width 1078 height 298
click at [606, 55] on div "Guía de inicio rápido" at bounding box center [628, 55] width 168 height 22
click at [636, 25] on html "Inicio Preguntas Frecuentes Guías de video Español Créditos 15 Configuración Bi…" at bounding box center [539, 149] width 1078 height 298
click at [635, 79] on div "Guía de sincronización de letras" at bounding box center [628, 78] width 168 height 22
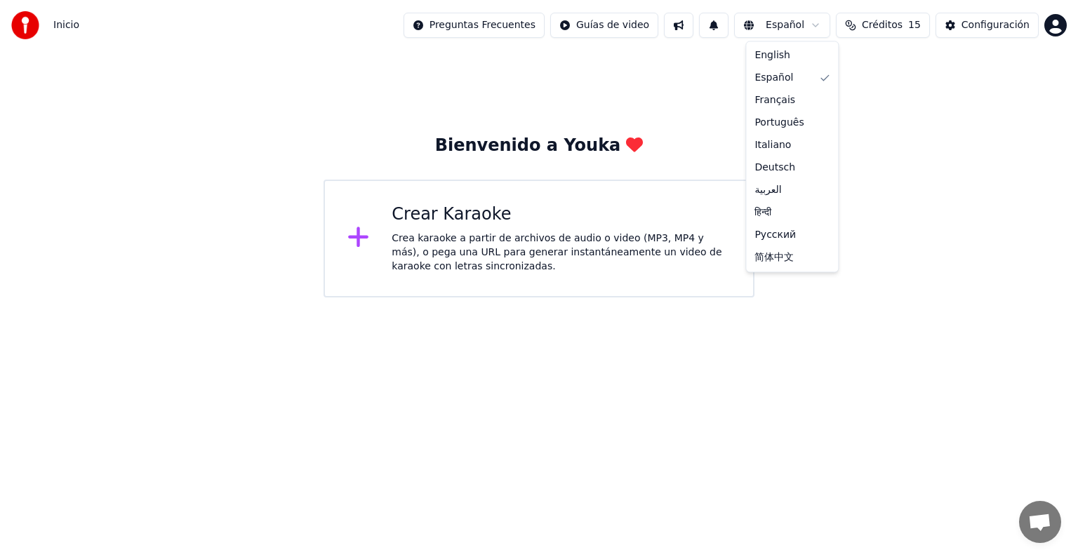
click at [823, 22] on html "Inicio Preguntas Frecuentes Guías de video Español Créditos 15 Configuración Bi…" at bounding box center [539, 149] width 1078 height 298
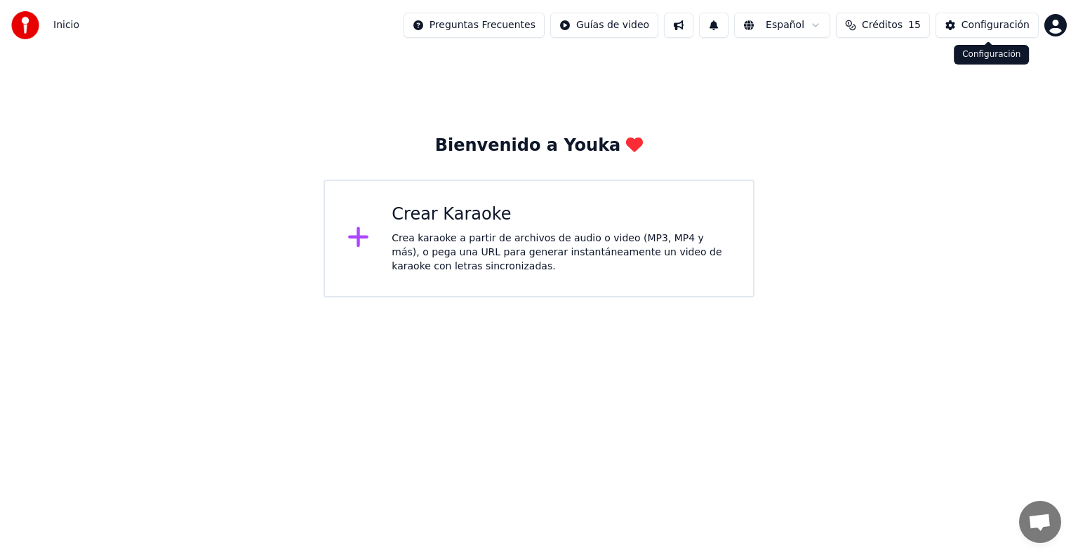
click at [972, 28] on div "Configuración" at bounding box center [996, 25] width 68 height 14
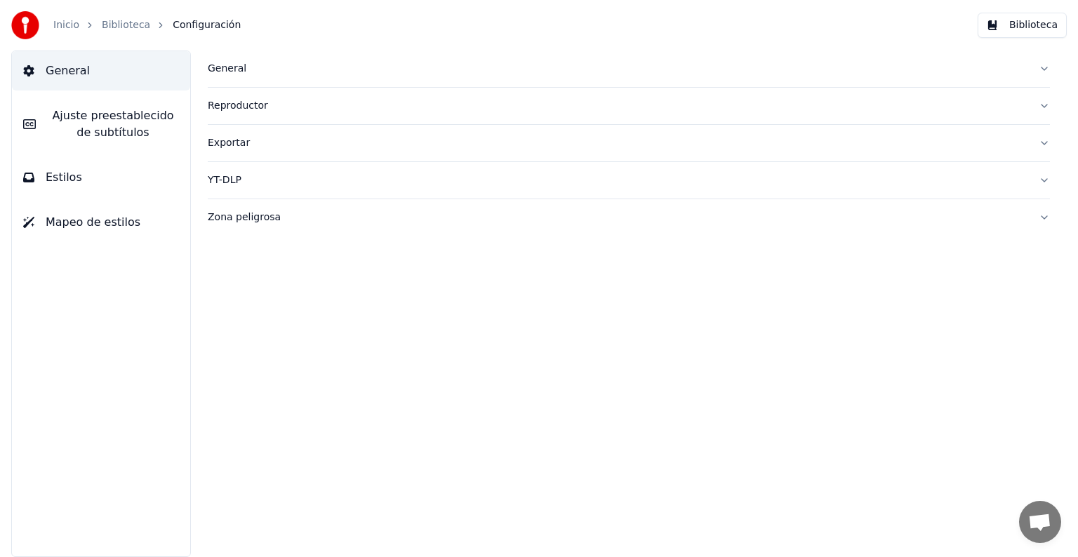
click at [1029, 25] on button "Biblioteca" at bounding box center [1022, 25] width 89 height 25
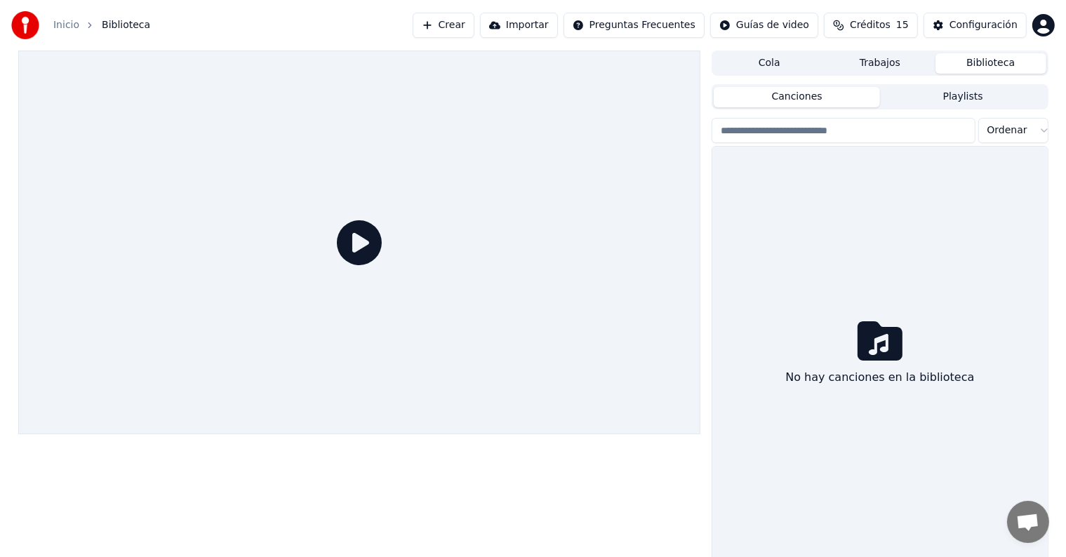
click at [821, 93] on button "Canciones" at bounding box center [797, 97] width 166 height 20
click at [750, 132] on input "search" at bounding box center [843, 130] width 263 height 25
type input "**********"
click at [878, 326] on icon at bounding box center [880, 341] width 45 height 39
click at [876, 326] on icon at bounding box center [880, 341] width 45 height 39
